Goal: Information Seeking & Learning: Learn about a topic

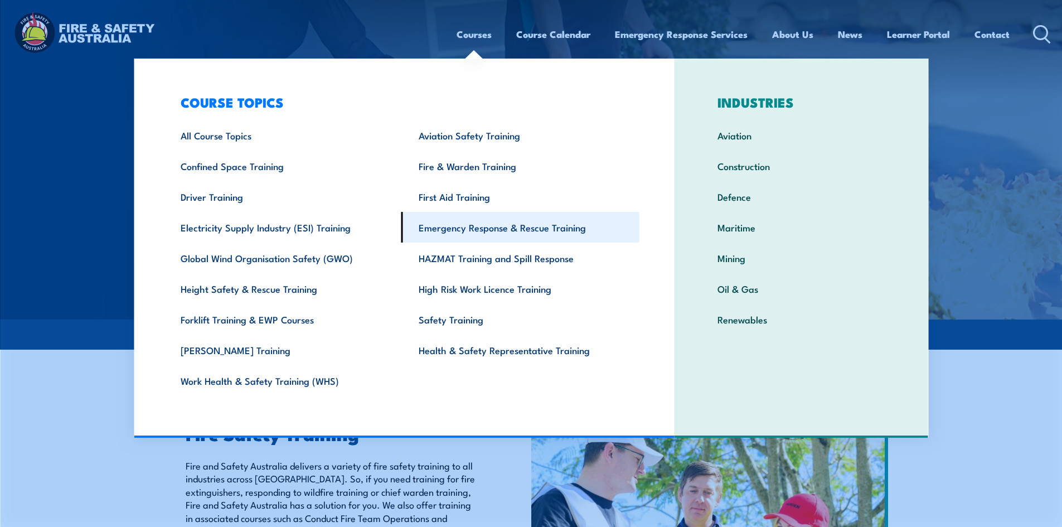
click at [491, 232] on link "Emergency Response & Rescue Training" at bounding box center [521, 227] width 238 height 31
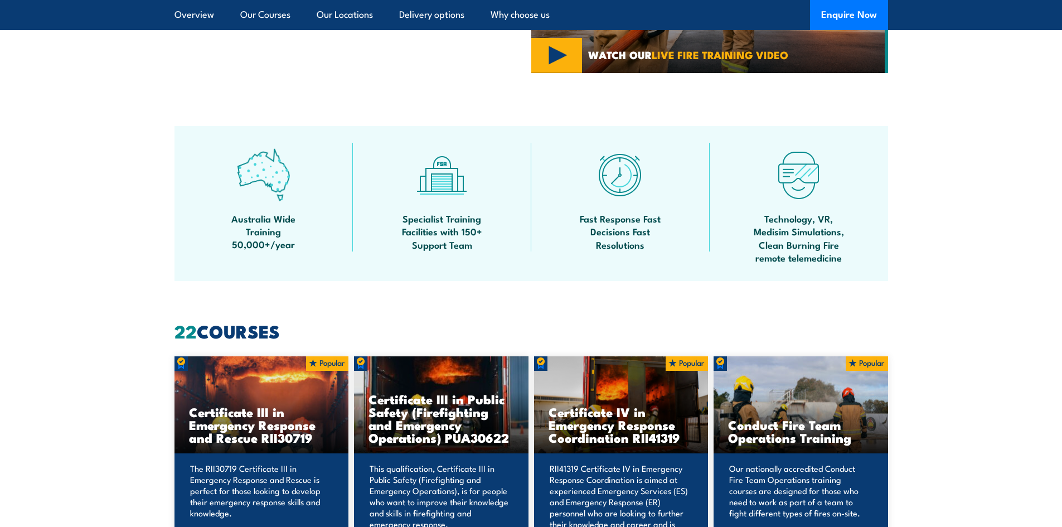
scroll to position [781, 0]
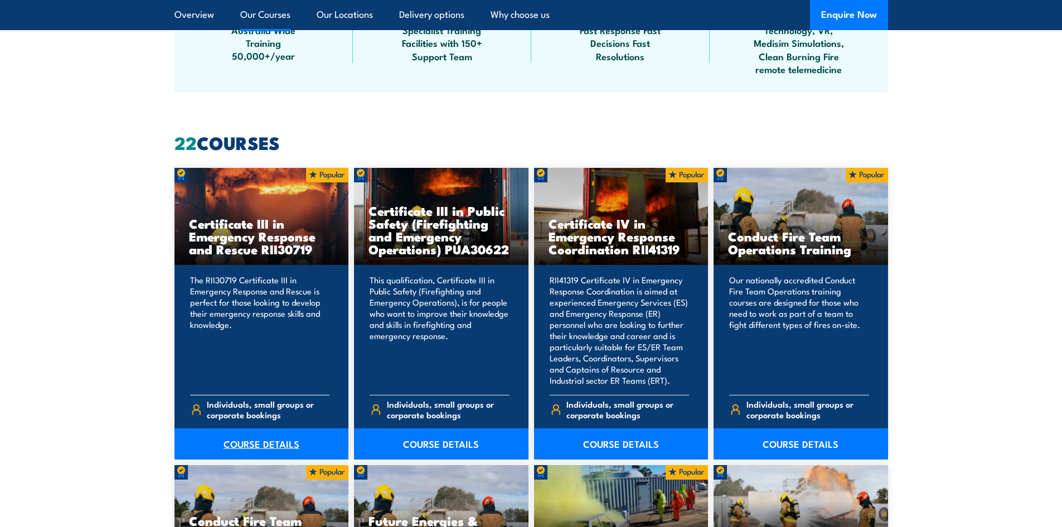
click at [283, 442] on link "COURSE DETAILS" at bounding box center [262, 443] width 175 height 31
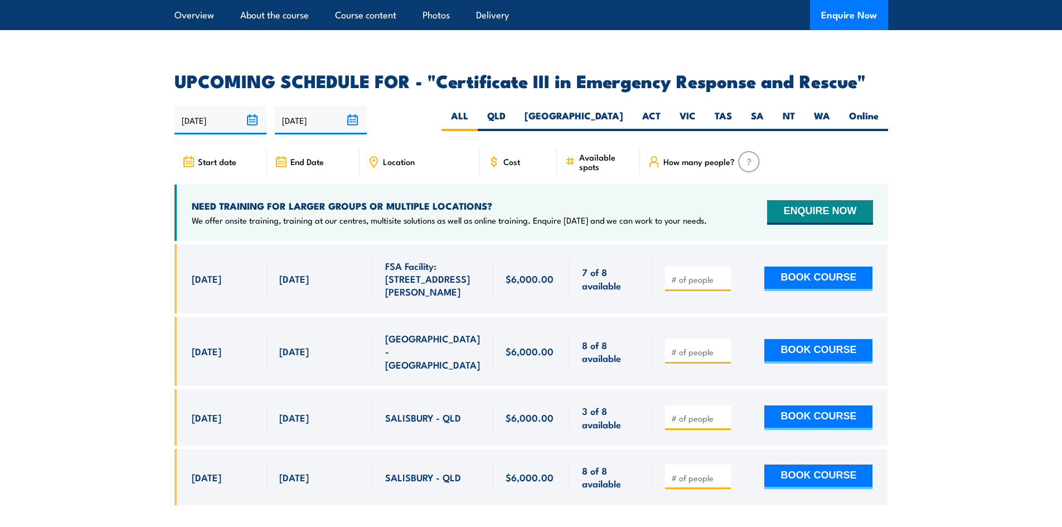
scroll to position [2287, 0]
